Goal: Task Accomplishment & Management: Use online tool/utility

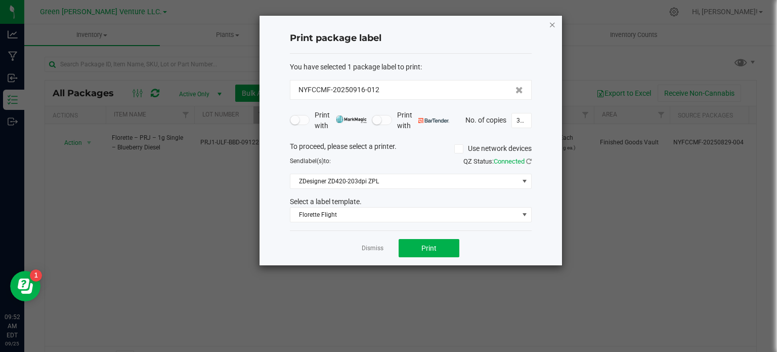
click at [552, 24] on icon "button" at bounding box center [552, 24] width 7 height 12
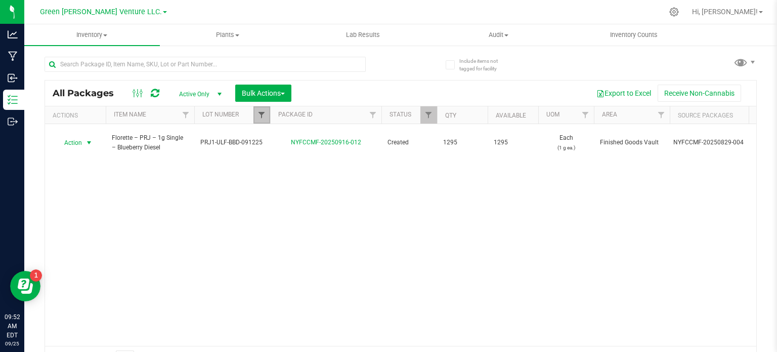
click at [260, 113] on span "Filter" at bounding box center [262, 115] width 8 height 8
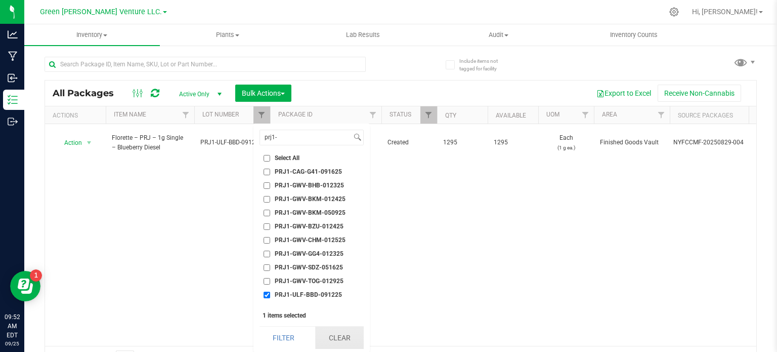
click at [336, 330] on button "Clear" at bounding box center [339, 337] width 49 height 22
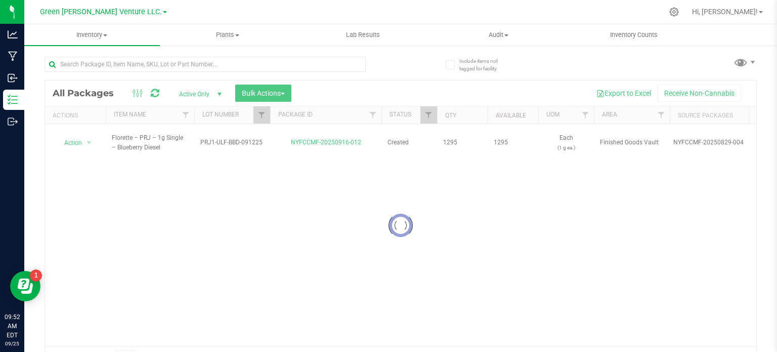
click at [265, 113] on div at bounding box center [401, 224] width 712 height 289
click at [262, 115] on div at bounding box center [401, 224] width 712 height 289
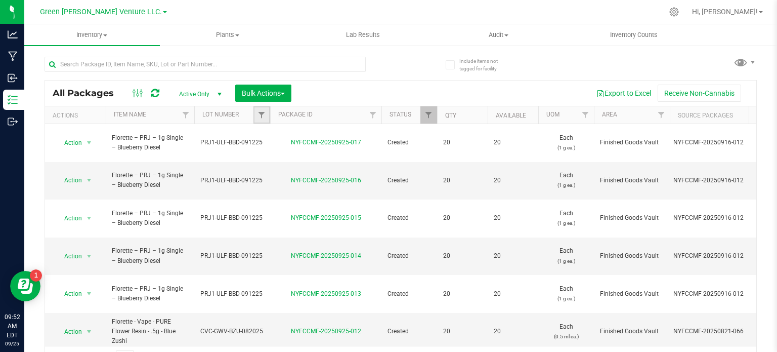
click at [262, 108] on link "Filter" at bounding box center [262, 114] width 17 height 17
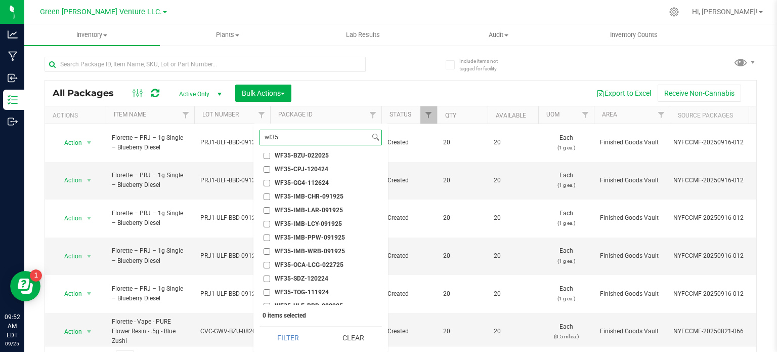
scroll to position [101, 0]
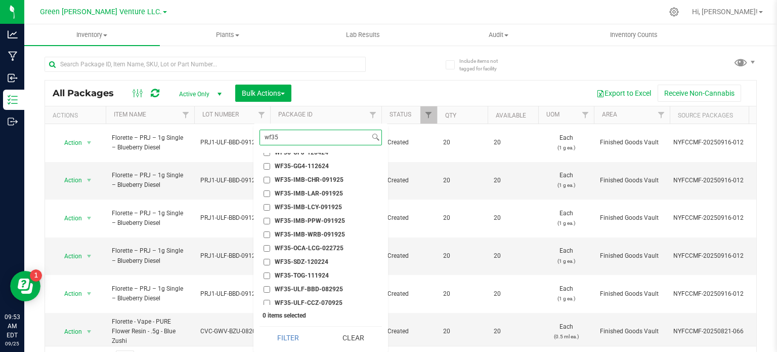
type input "wf35"
click at [267, 233] on input "WF35-IMB-WRB-091925" at bounding box center [267, 234] width 7 height 7
checkbox input "true"
click at [285, 336] on button "Filter" at bounding box center [289, 337] width 58 height 22
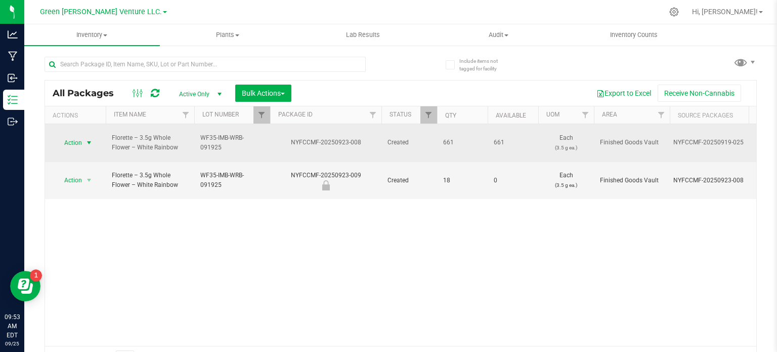
click at [65, 136] on span "Action" at bounding box center [68, 143] width 27 height 14
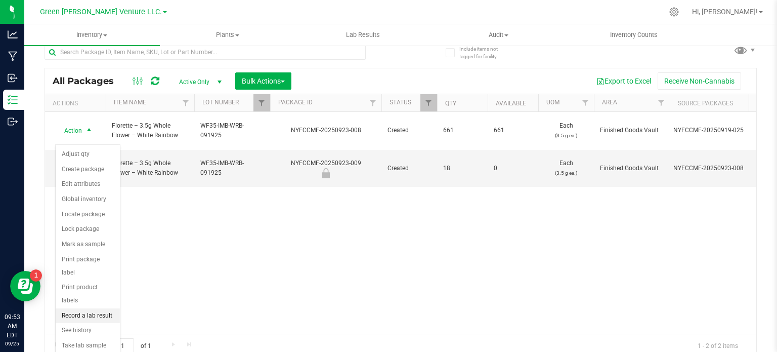
scroll to position [18, 0]
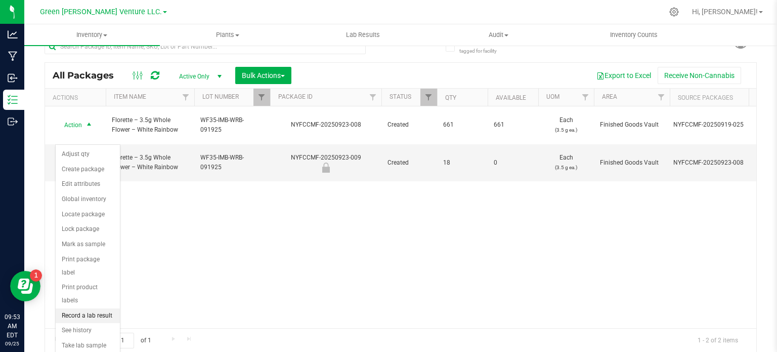
click at [105, 308] on li "Record a lab result" at bounding box center [88, 315] width 64 height 15
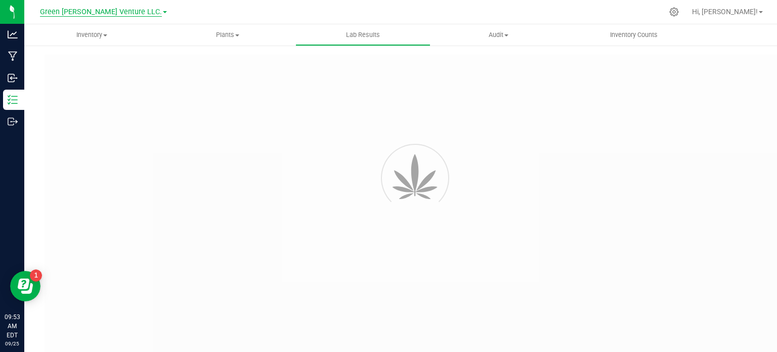
type input "NYFCCMF-20250923-008"
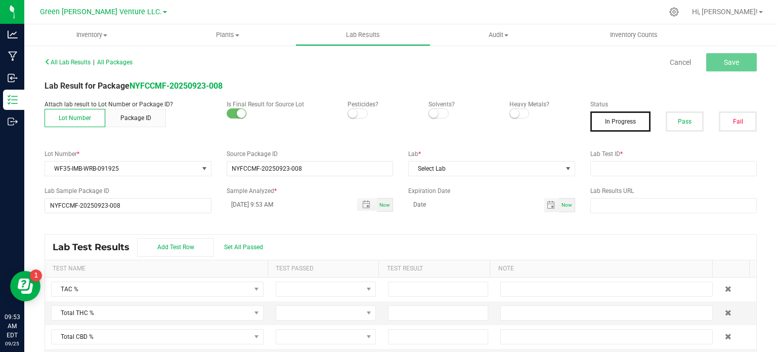
drag, startPoint x: 350, startPoint y: 114, endPoint x: 362, endPoint y: 114, distance: 12.2
click at [351, 114] on small at bounding box center [352, 113] width 9 height 9
drag, startPoint x: 511, startPoint y: 113, endPoint x: 602, endPoint y: 116, distance: 91.1
click at [511, 112] on small at bounding box center [514, 113] width 9 height 9
click at [676, 116] on button "Pass" at bounding box center [685, 121] width 38 height 20
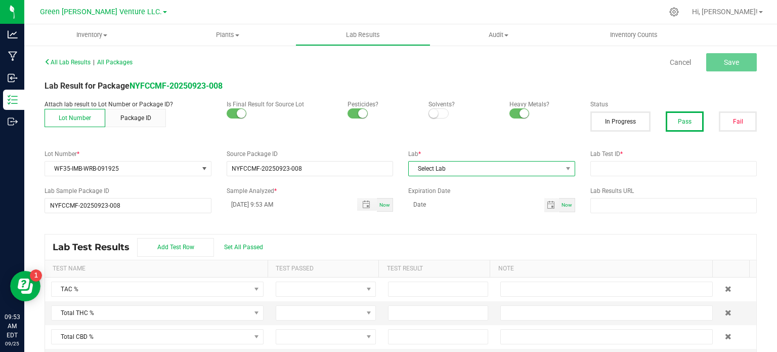
click at [483, 175] on span "Select Lab" at bounding box center [485, 168] width 153 height 14
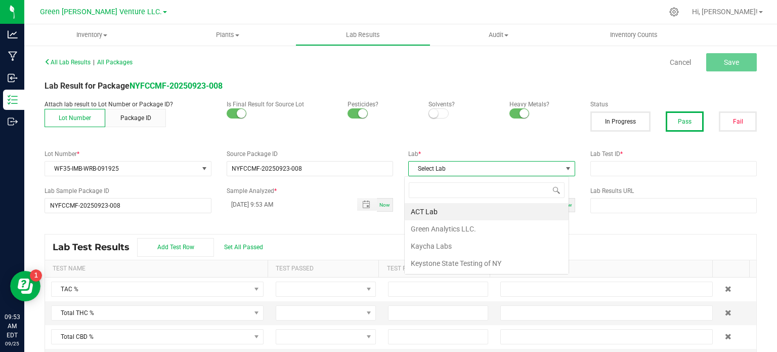
scroll to position [15, 164]
click at [474, 239] on li "Kaycha Labs" at bounding box center [487, 245] width 164 height 17
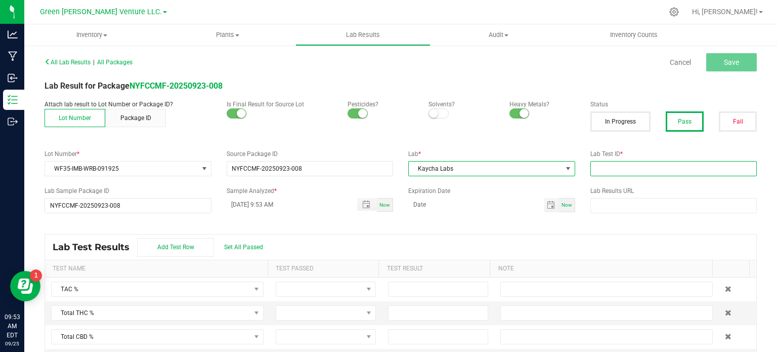
click at [591, 168] on input "text" at bounding box center [674, 168] width 167 height 15
paste input "AL50920001-006"
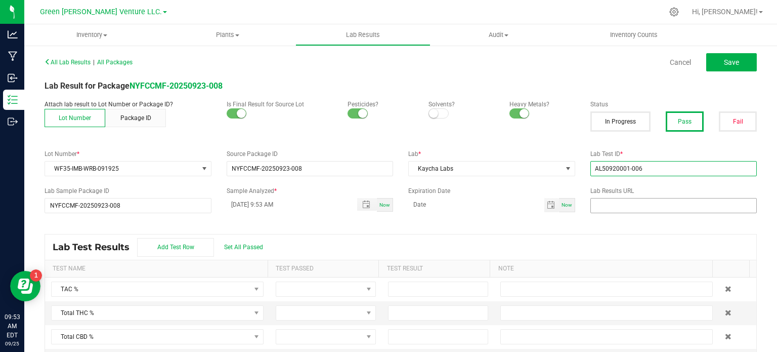
type input "AL50920001-006"
click at [611, 198] on input "text" at bounding box center [674, 205] width 167 height 15
click at [670, 207] on input "text" at bounding box center [674, 205] width 167 height 15
paste input "[URL][DOMAIN_NAME]"
type input "[URL][DOMAIN_NAME]"
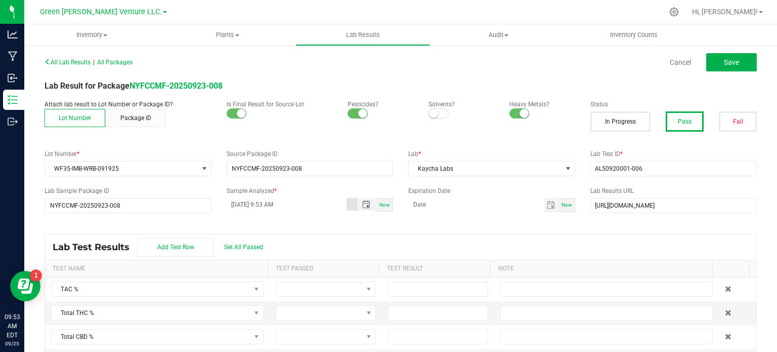
click at [241, 201] on input "[DATE] 9:53 AM" at bounding box center [287, 204] width 120 height 13
click at [265, 207] on input "[DATE] 9:53 AM" at bounding box center [287, 204] width 120 height 13
type input "[DATE] 2:30 AM"
click at [451, 208] on input "month/day/year" at bounding box center [476, 204] width 136 height 13
type input "[DATE]"
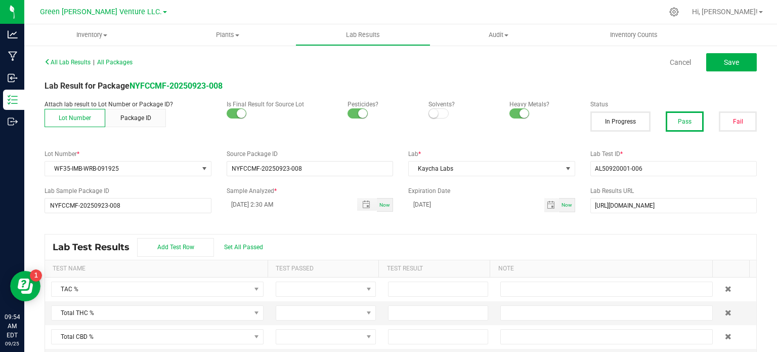
click at [535, 248] on div "Lab Test Results Add Test Row Set All Passed" at bounding box center [401, 246] width 712 height 25
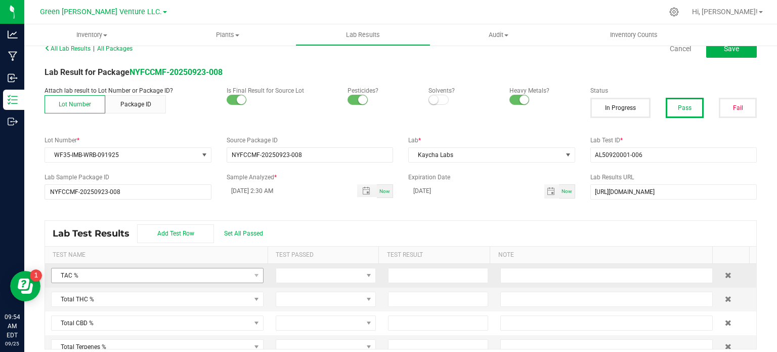
scroll to position [21, 0]
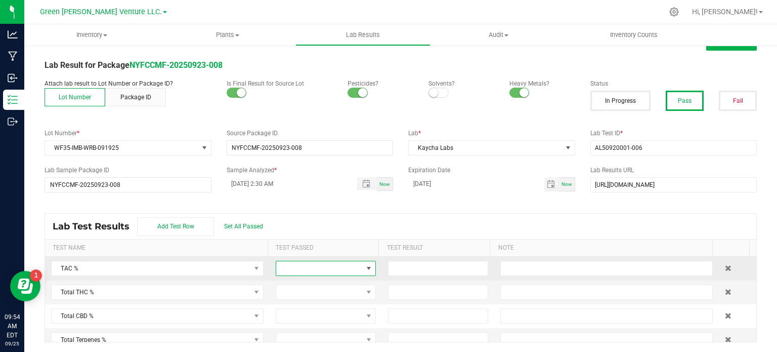
click at [339, 267] on span at bounding box center [319, 268] width 87 height 14
click at [319, 307] on li "Passed" at bounding box center [319, 310] width 97 height 17
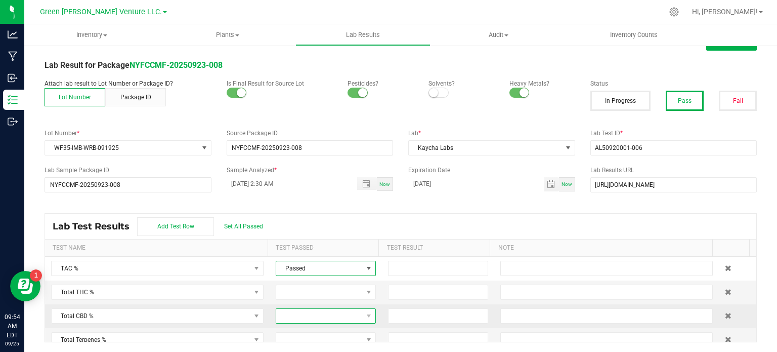
click at [315, 312] on span at bounding box center [319, 316] width 87 height 14
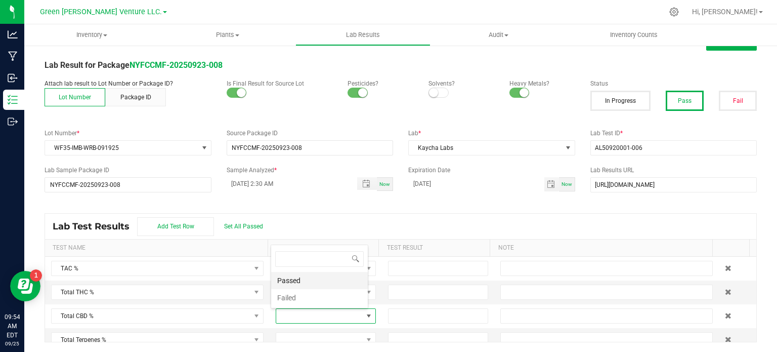
click at [314, 279] on li "Passed" at bounding box center [319, 280] width 97 height 17
click at [310, 290] on span at bounding box center [319, 292] width 87 height 14
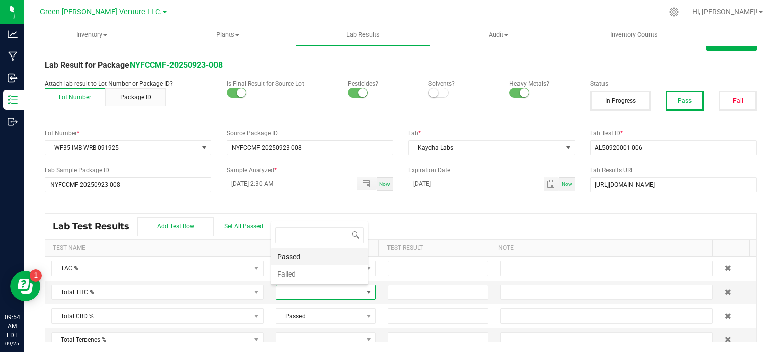
click at [305, 258] on li "Passed" at bounding box center [319, 256] width 97 height 17
drag, startPoint x: 412, startPoint y: 269, endPoint x: 412, endPoint y: 263, distance: 6.6
click at [412, 269] on input at bounding box center [438, 268] width 99 height 14
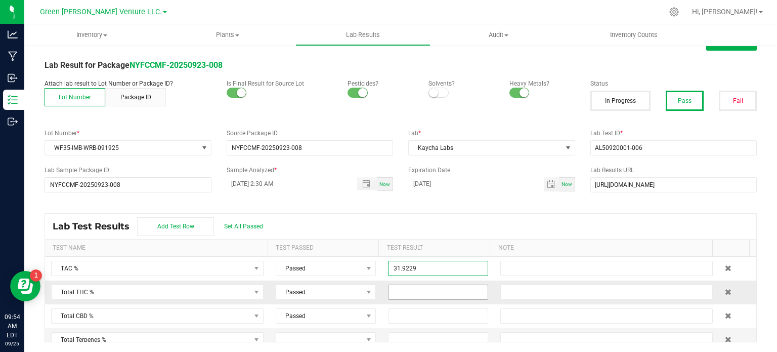
type input "31.9229"
drag, startPoint x: 411, startPoint y: 287, endPoint x: 399, endPoint y: 202, distance: 85.9
click at [411, 286] on input at bounding box center [438, 292] width 99 height 14
type input "27.8935"
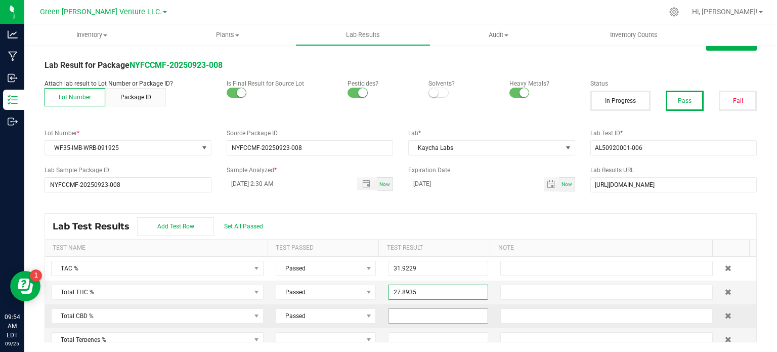
click at [424, 314] on input at bounding box center [438, 316] width 99 height 14
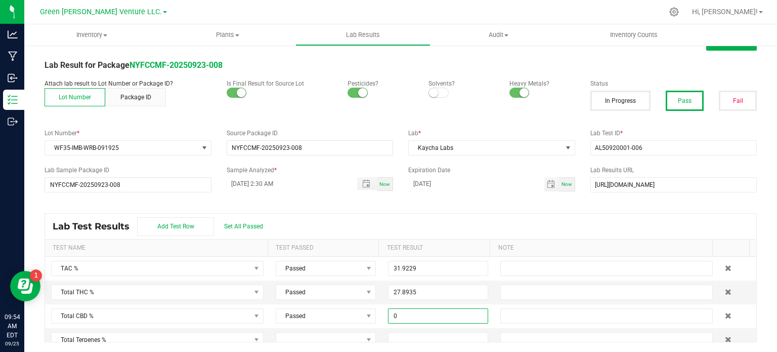
type input "0.0000"
click at [414, 213] on kendo-grid "Lab Test Results Add Test Row Set All Passed Test Name Test Passed Test Result …" at bounding box center [401, 277] width 713 height 129
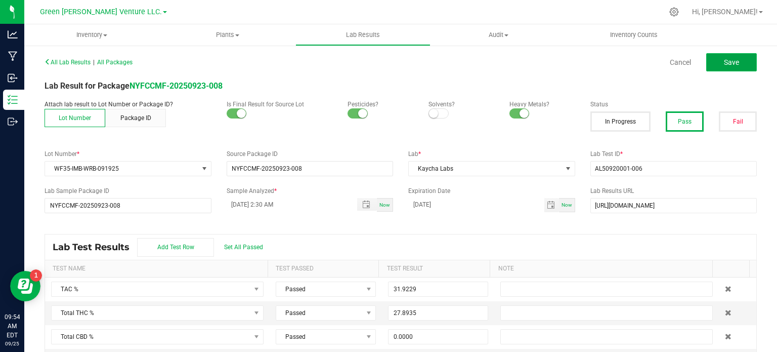
click at [728, 66] on span "Save" at bounding box center [731, 62] width 15 height 8
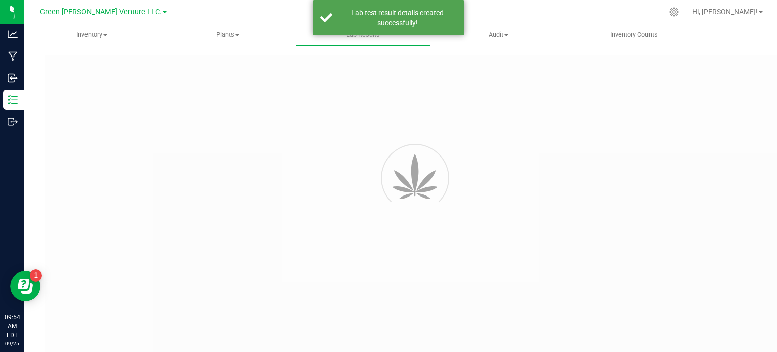
type input "NYFCCMF-20250923-008"
type input "AL50920001-006"
type input "NYFCCMF-20250923-008"
type input "[DATE] 2:30 AM"
type input "[DATE]"
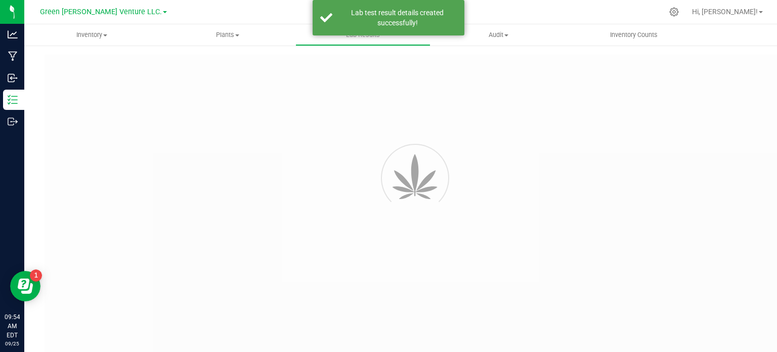
type input "[URL][DOMAIN_NAME]"
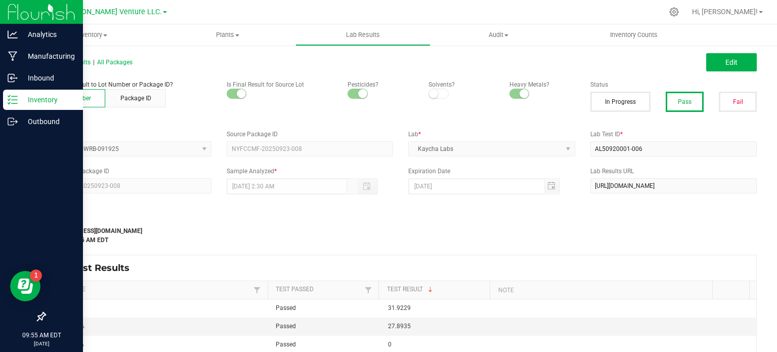
click at [43, 96] on p "Inventory" at bounding box center [48, 100] width 61 height 12
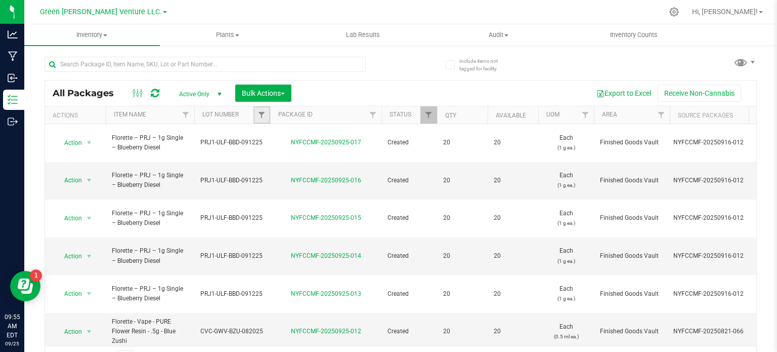
click at [267, 111] on link "Filter" at bounding box center [262, 114] width 17 height 17
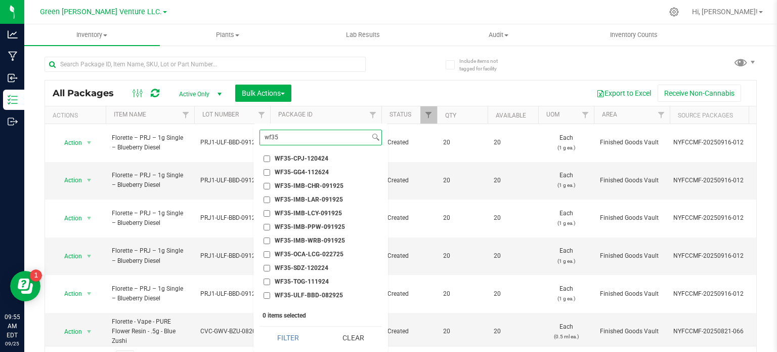
scroll to position [101, 0]
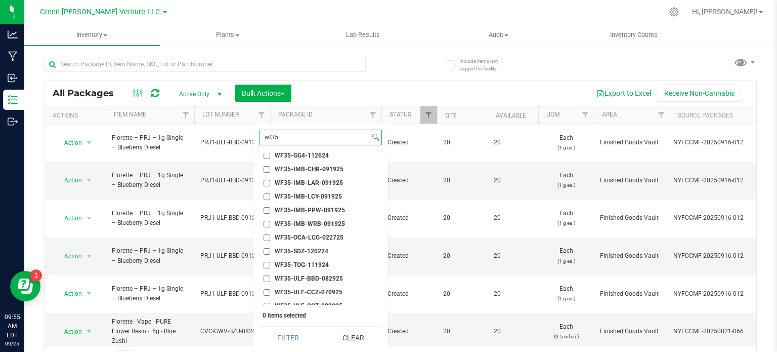
type input "wf35"
click at [265, 224] on input "WF35-IMB-WRB-091925" at bounding box center [267, 224] width 7 height 7
checkbox input "true"
click at [271, 329] on button "Filter" at bounding box center [289, 337] width 58 height 22
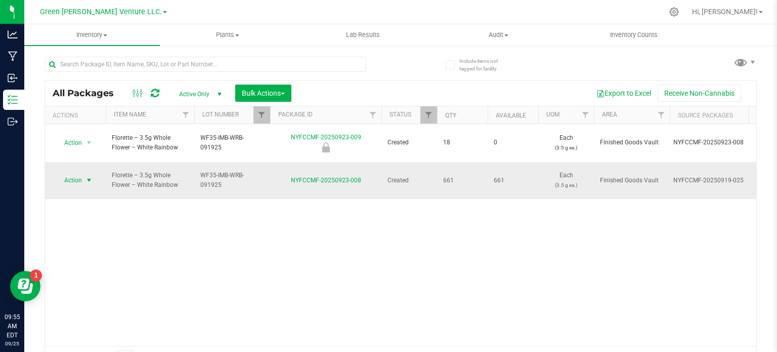
click at [88, 176] on span "select" at bounding box center [89, 180] width 8 height 8
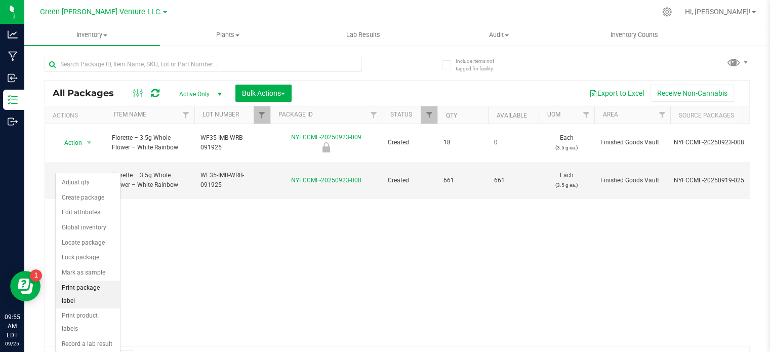
click at [89, 289] on li "Print package label" at bounding box center [88, 294] width 64 height 28
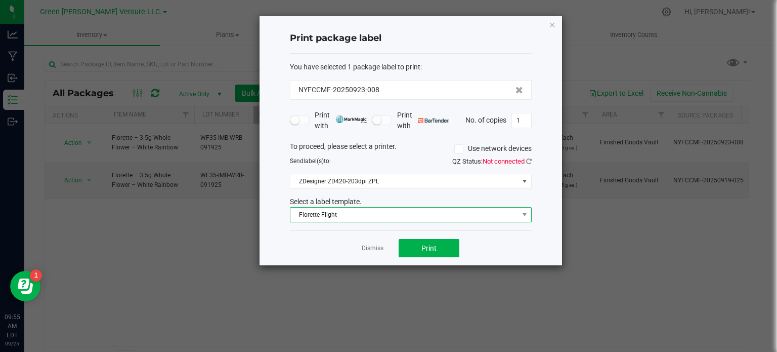
click at [368, 213] on span "Florette Flight" at bounding box center [404, 214] width 228 height 14
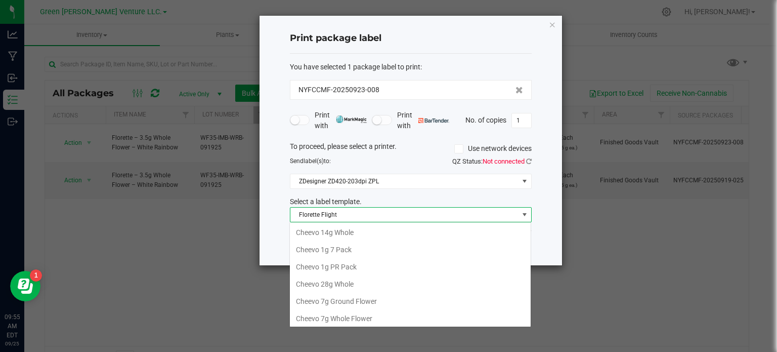
scroll to position [15, 242]
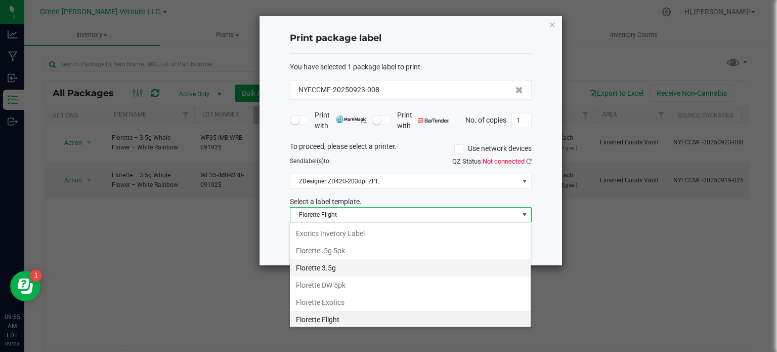
click at [343, 259] on li "Florette 3.5g" at bounding box center [410, 267] width 241 height 17
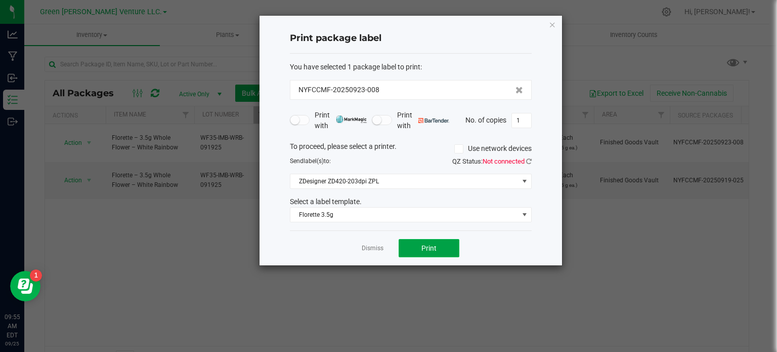
click at [453, 241] on button "Print" at bounding box center [429, 248] width 61 height 18
